Goal: Task Accomplishment & Management: Use online tool/utility

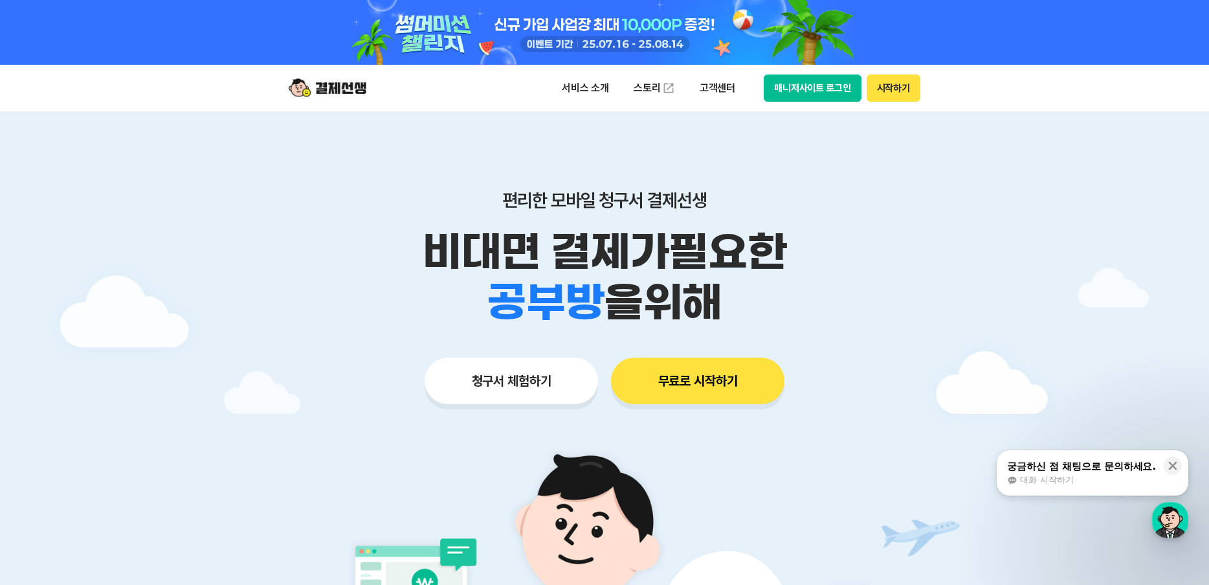
click at [796, 343] on div "편리한 모바일 청구서 결제선생 비대면 결제가 필요한 학원 공부방 호텔 쇼핑몰 병원 배달 보험사 항공사 골프장 을 위해 청구서 체험하기 무료로 …" at bounding box center [604, 271] width 663 height 320
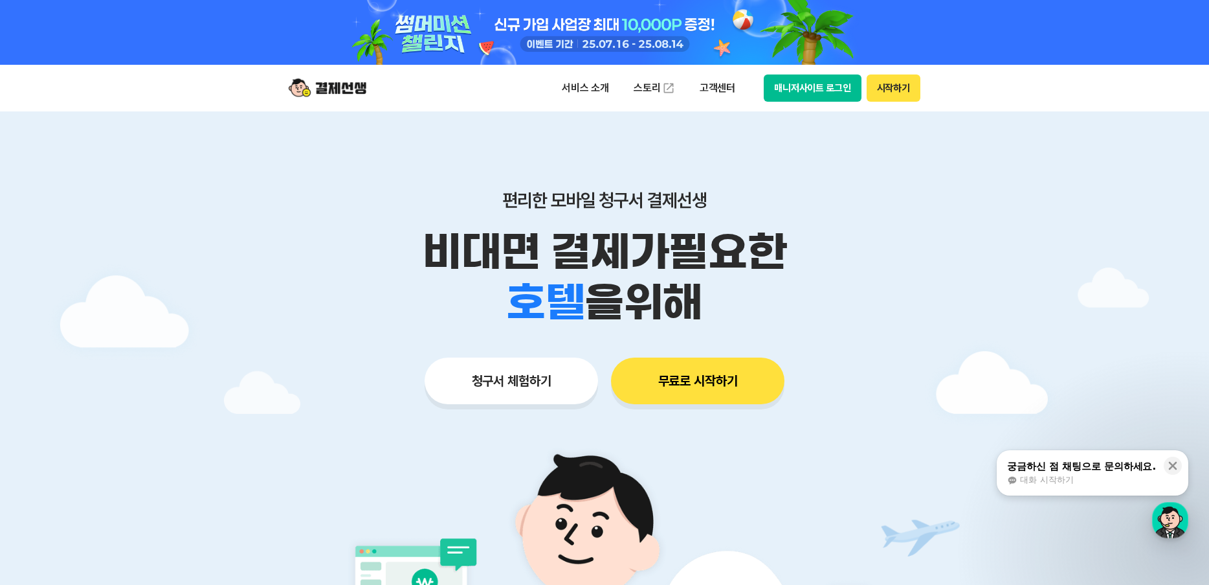
click at [539, 390] on button "청구서 체험하기" at bounding box center [511, 380] width 173 height 47
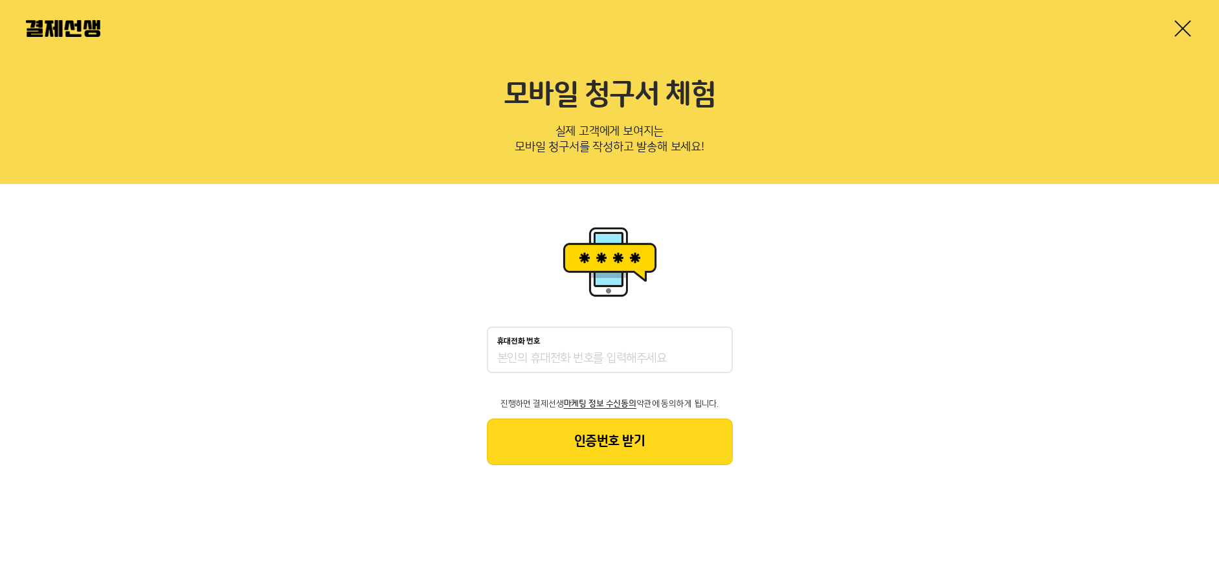
click at [1183, 14] on div at bounding box center [609, 28] width 1219 height 57
click at [1182, 25] on link at bounding box center [1182, 28] width 21 height 21
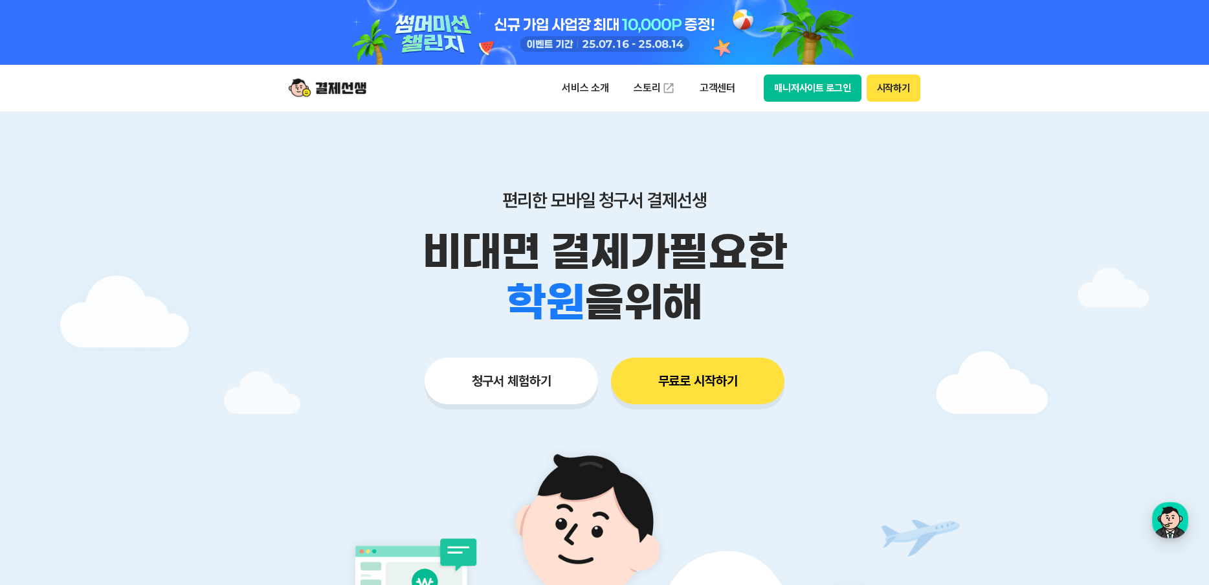
click at [822, 89] on button "매니저사이트 로그인" at bounding box center [813, 87] width 98 height 27
